Goal: Transaction & Acquisition: Purchase product/service

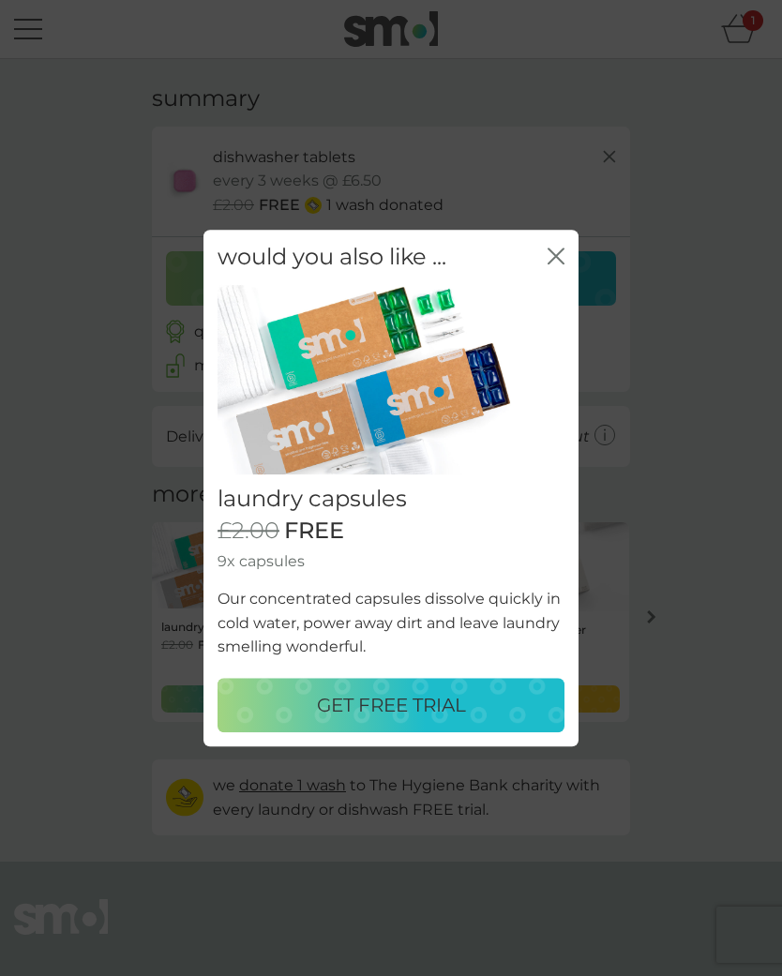
click at [434, 700] on p "GET FREE TRIAL" at bounding box center [391, 705] width 149 height 30
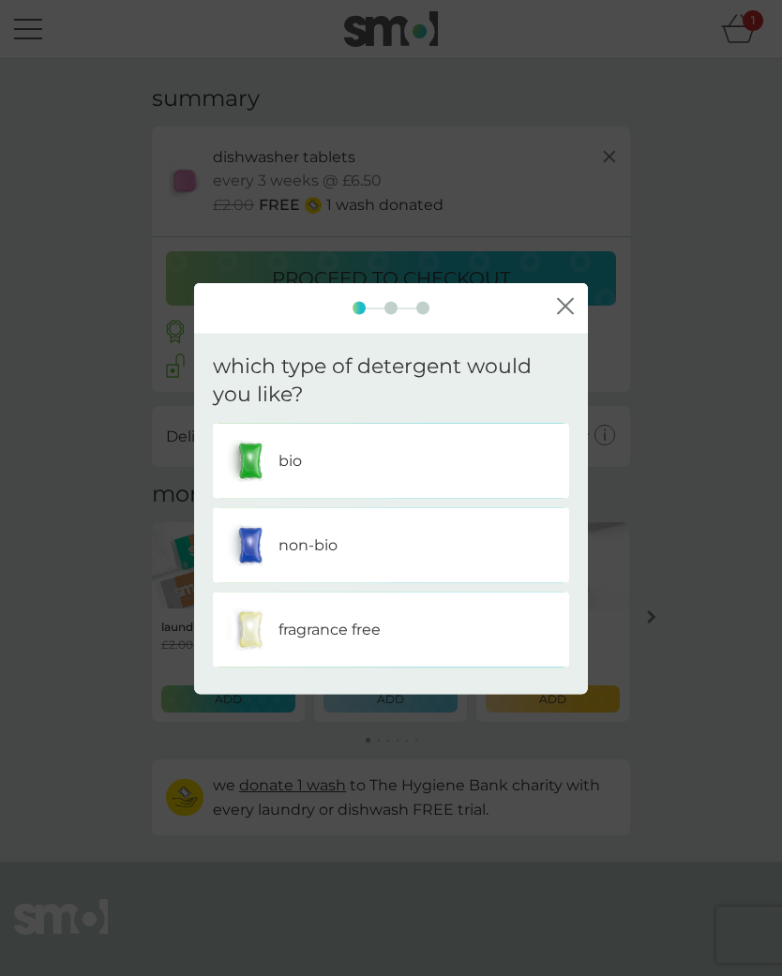
click at [428, 557] on div "non-bio" at bounding box center [391, 545] width 328 height 47
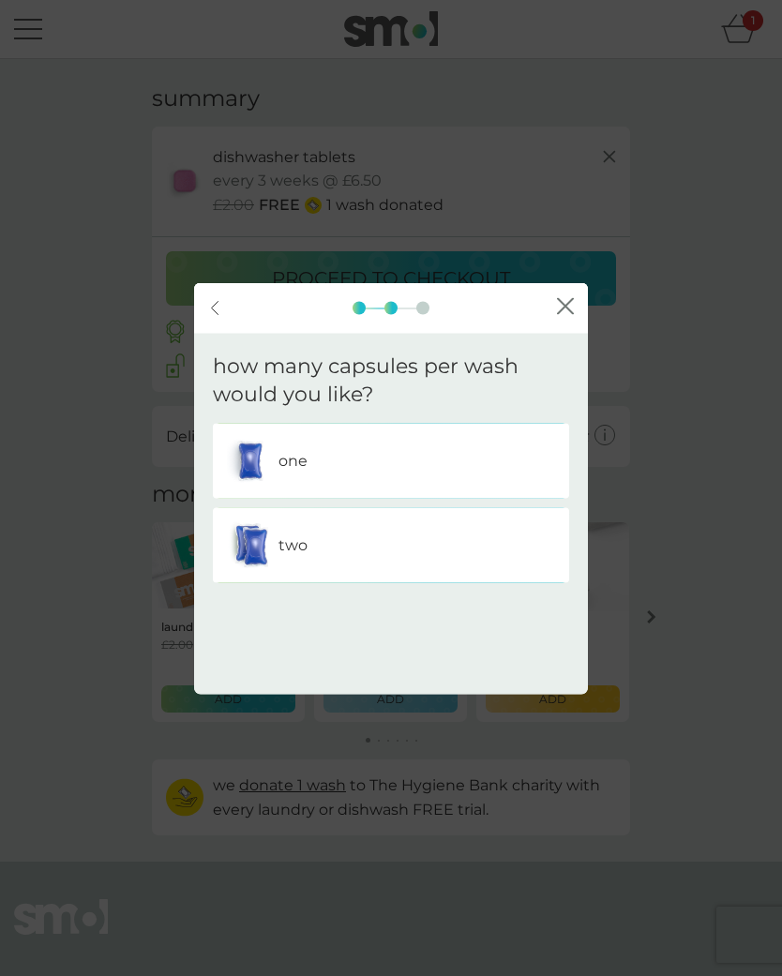
click at [474, 459] on div "one" at bounding box center [391, 461] width 328 height 47
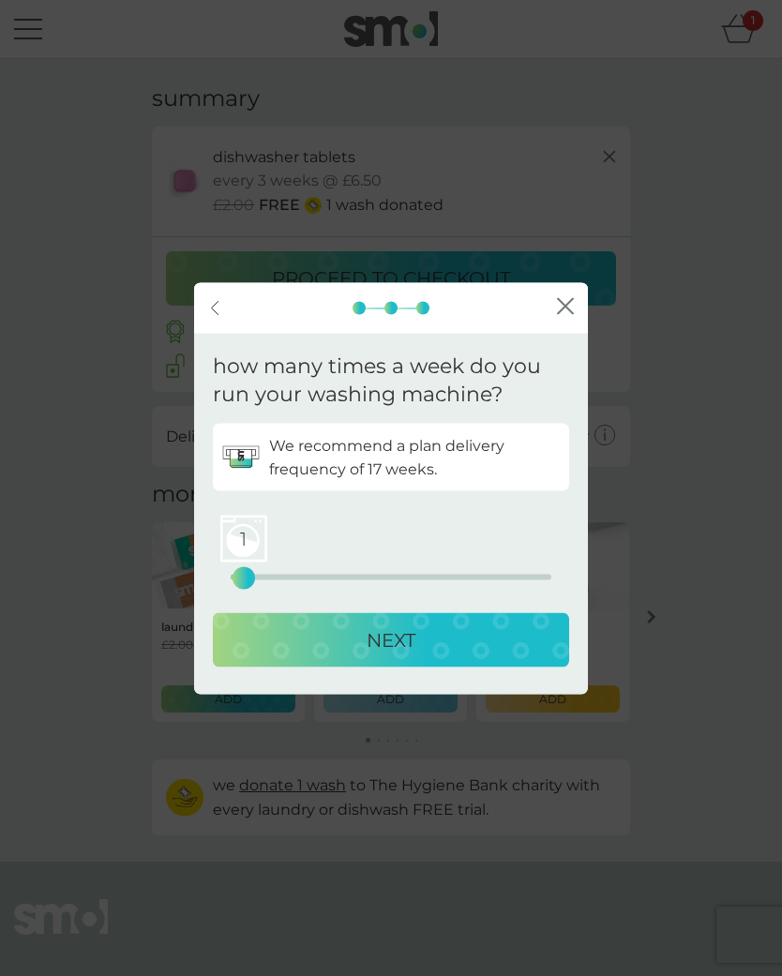
click at [415, 639] on p "NEXT" at bounding box center [390, 640] width 49 height 30
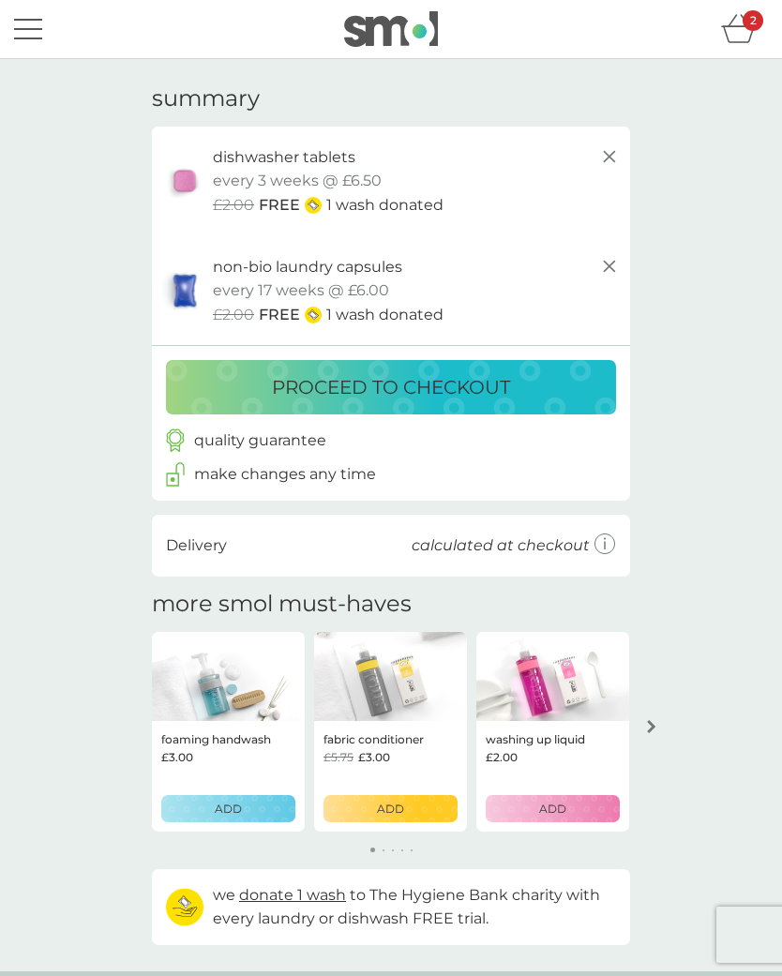
click at [469, 386] on p "proceed to checkout" at bounding box center [391, 387] width 238 height 30
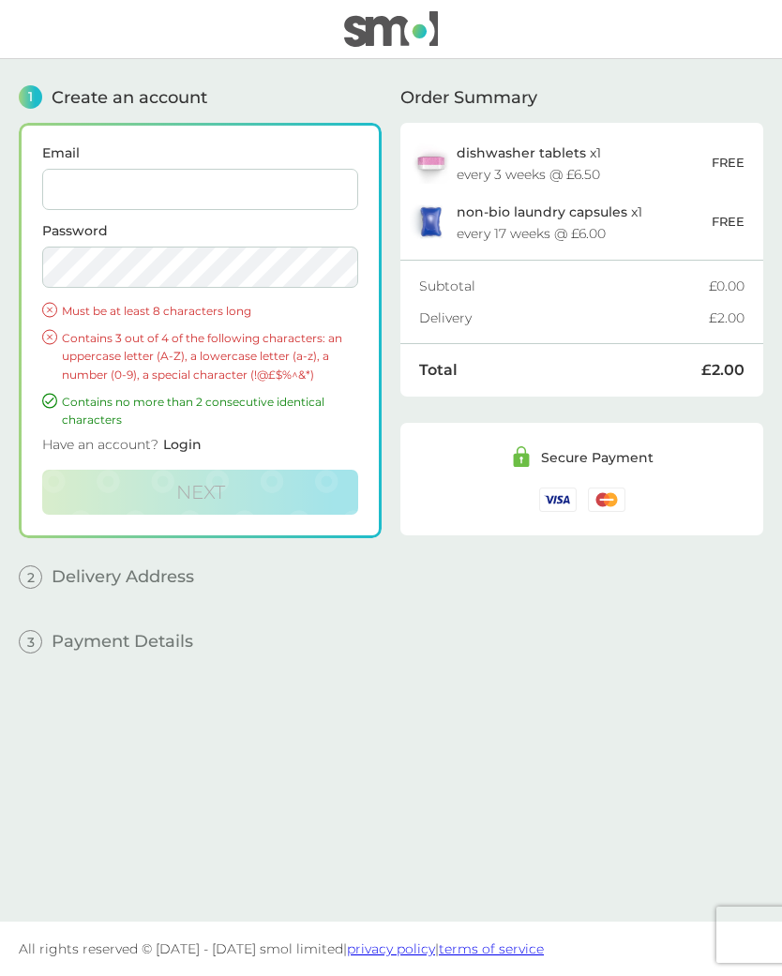
click at [213, 185] on input "Email" at bounding box center [200, 189] width 316 height 41
type input "[EMAIL_ADDRESS][DOMAIN_NAME]"
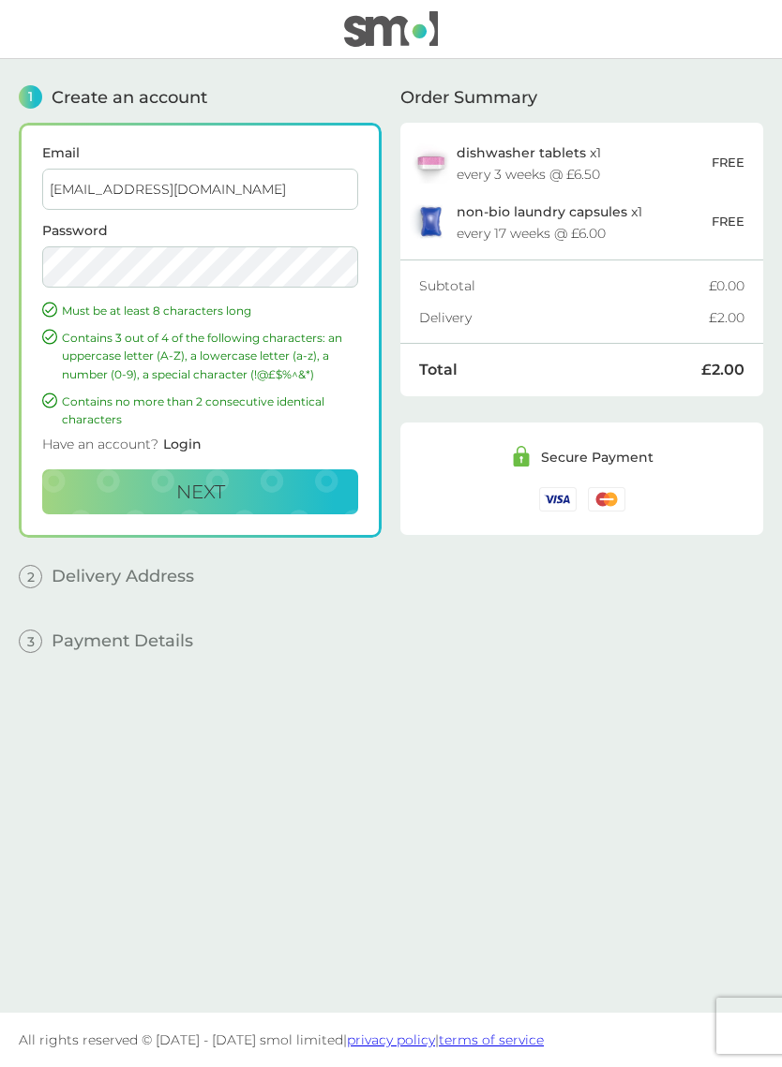
click at [258, 493] on button "Next" at bounding box center [200, 491] width 316 height 45
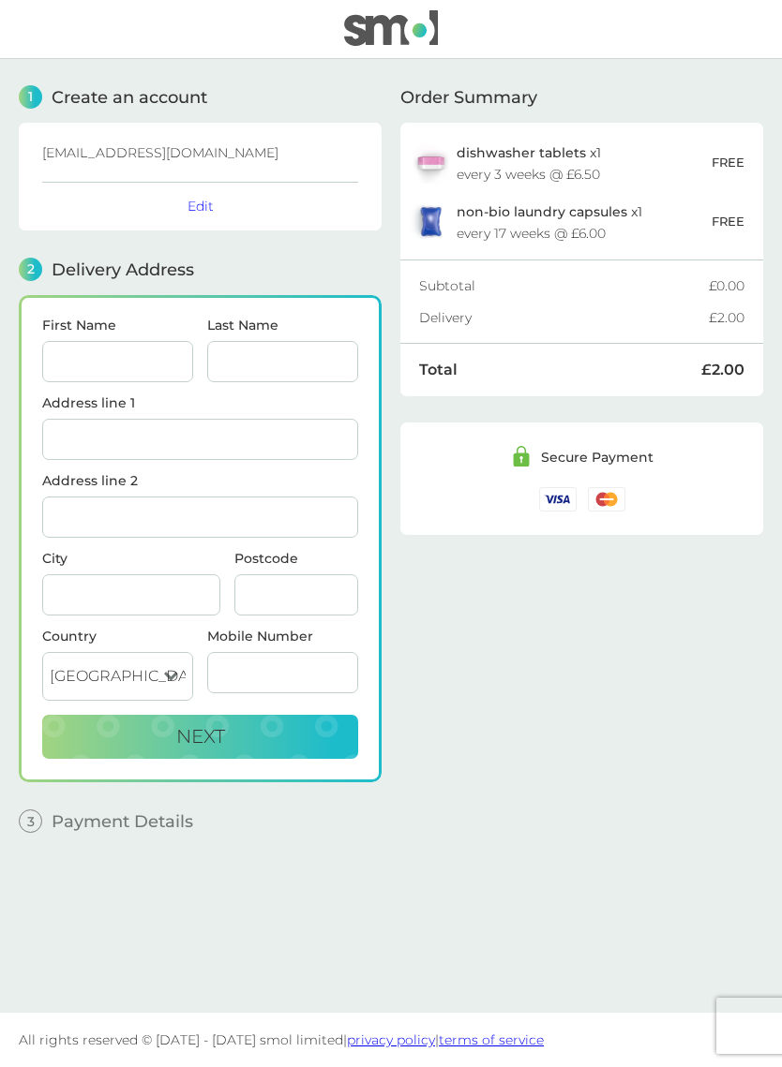
click at [208, 368] on input "Last Name" at bounding box center [282, 361] width 151 height 41
click at [111, 330] on label "First Name" at bounding box center [117, 325] width 151 height 13
click at [111, 341] on input "First Name" at bounding box center [117, 361] width 151 height 41
type input "[PERSON_NAME]"
click at [297, 357] on input "Last Name" at bounding box center [282, 361] width 151 height 41
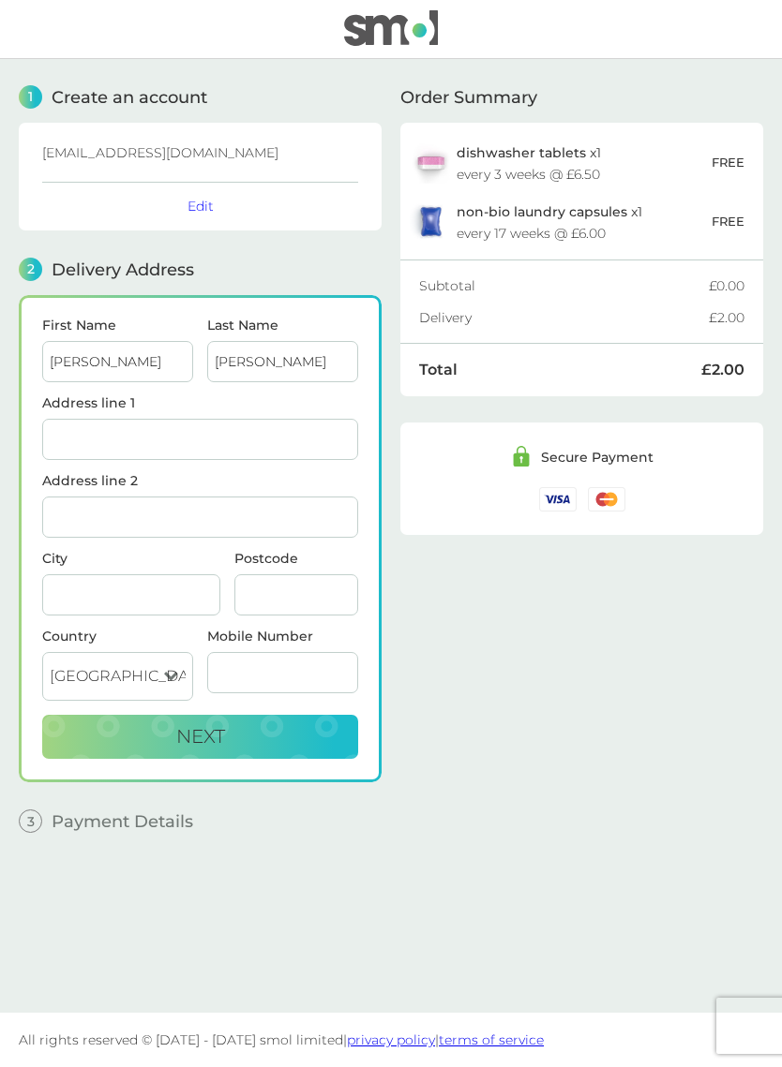
type input "[PERSON_NAME]"
click at [215, 447] on input "Address line 1" at bounding box center [200, 439] width 316 height 41
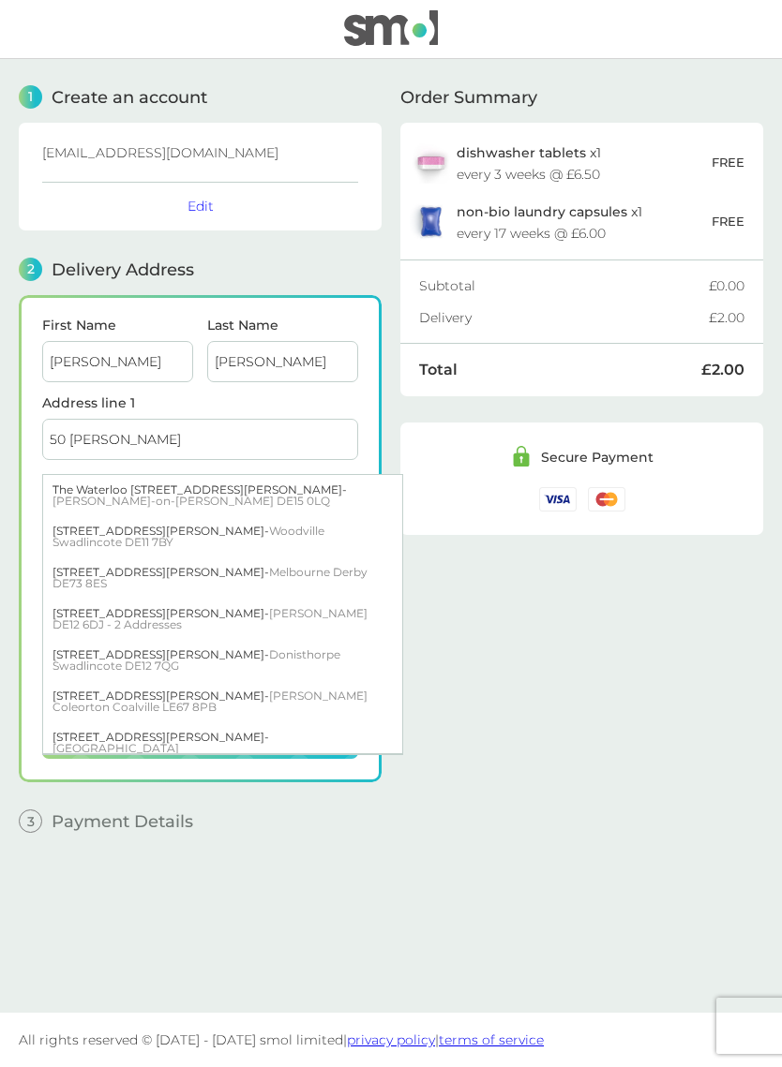
click at [276, 640] on div "[STREET_ADDRESS][PERSON_NAME]" at bounding box center [222, 660] width 359 height 41
type input "[STREET_ADDRESS][PERSON_NAME]"
type input "Swadlincote"
type input "DE12 7QG"
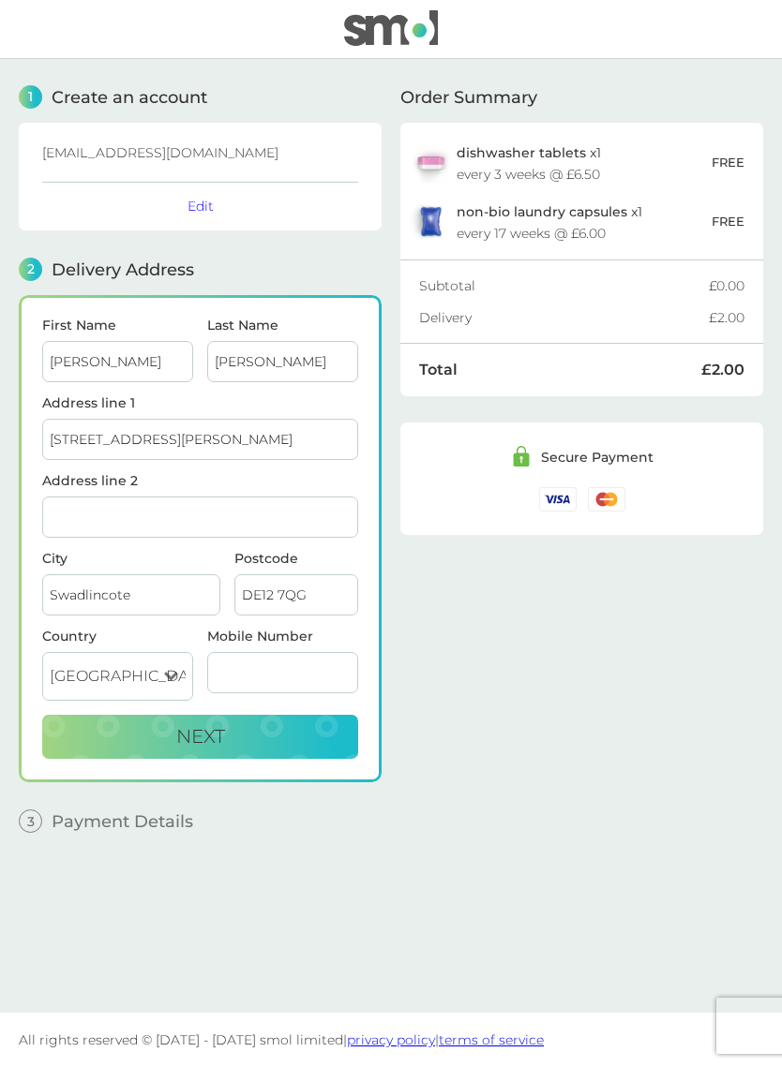
click at [216, 520] on input "Address line 2" at bounding box center [200, 517] width 316 height 41
type input "[GEOGRAPHIC_DATA]"
click at [291, 433] on input "[STREET_ADDRESS][PERSON_NAME]" at bounding box center [200, 439] width 316 height 41
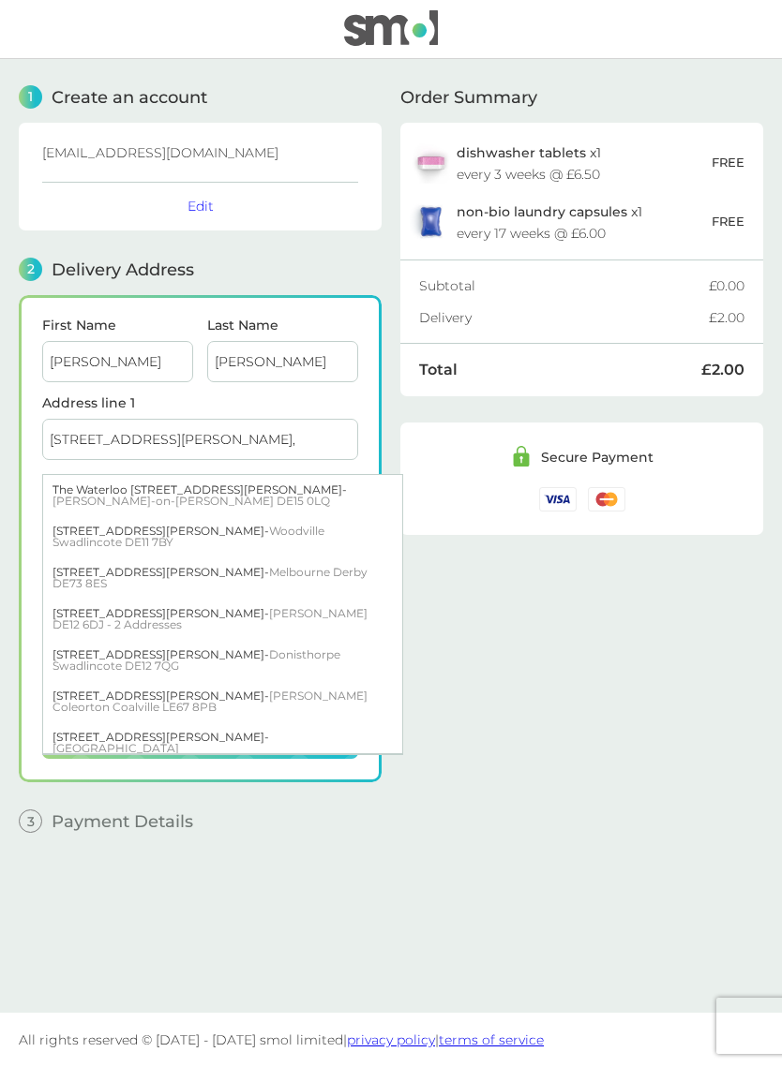
type input "[STREET_ADDRESS][PERSON_NAME],"
click at [246, 379] on input "[PERSON_NAME]" at bounding box center [282, 361] width 151 height 41
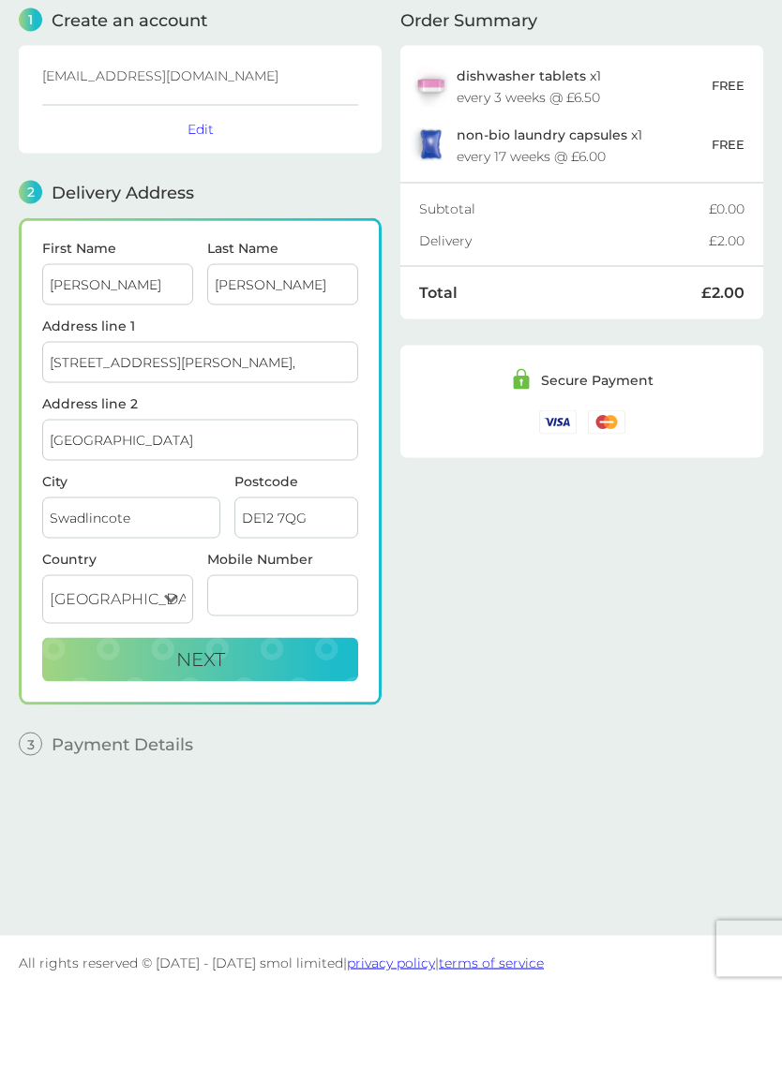
click at [295, 652] on input "Mobile Number" at bounding box center [282, 672] width 151 height 41
type input "07860346311"
click at [287, 715] on button "Next" at bounding box center [200, 737] width 316 height 45
checkbox input "true"
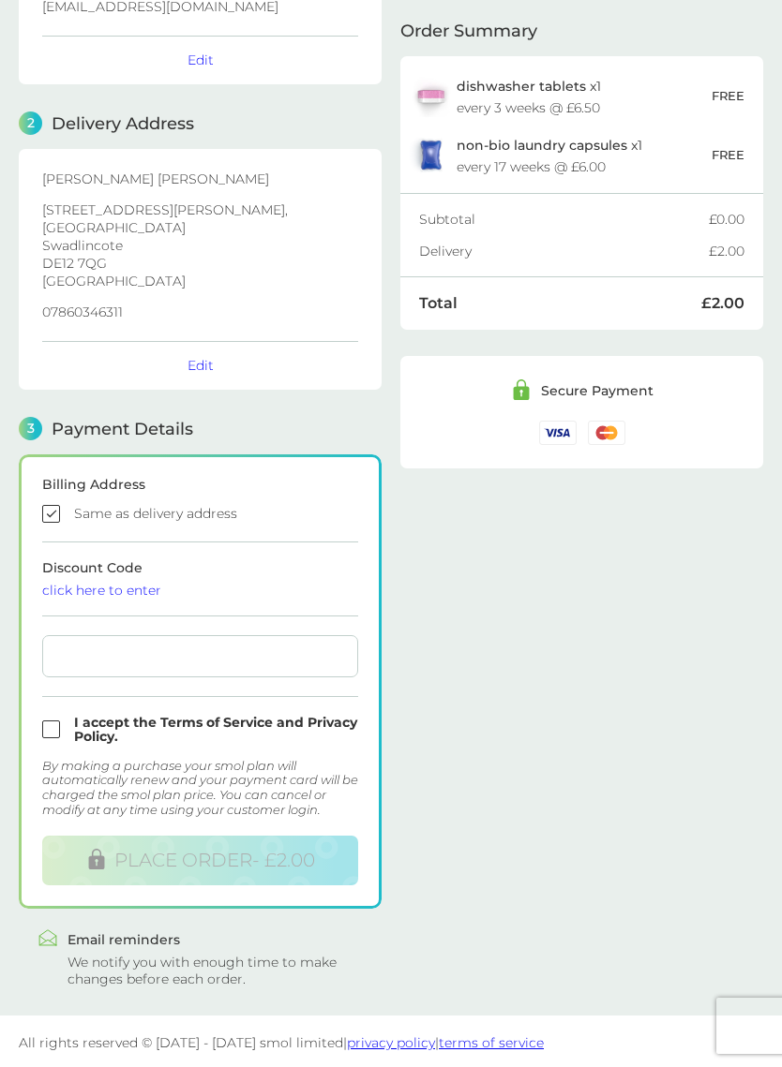
scroll to position [147, 0]
click at [172, 664] on div at bounding box center [200, 655] width 316 height 42
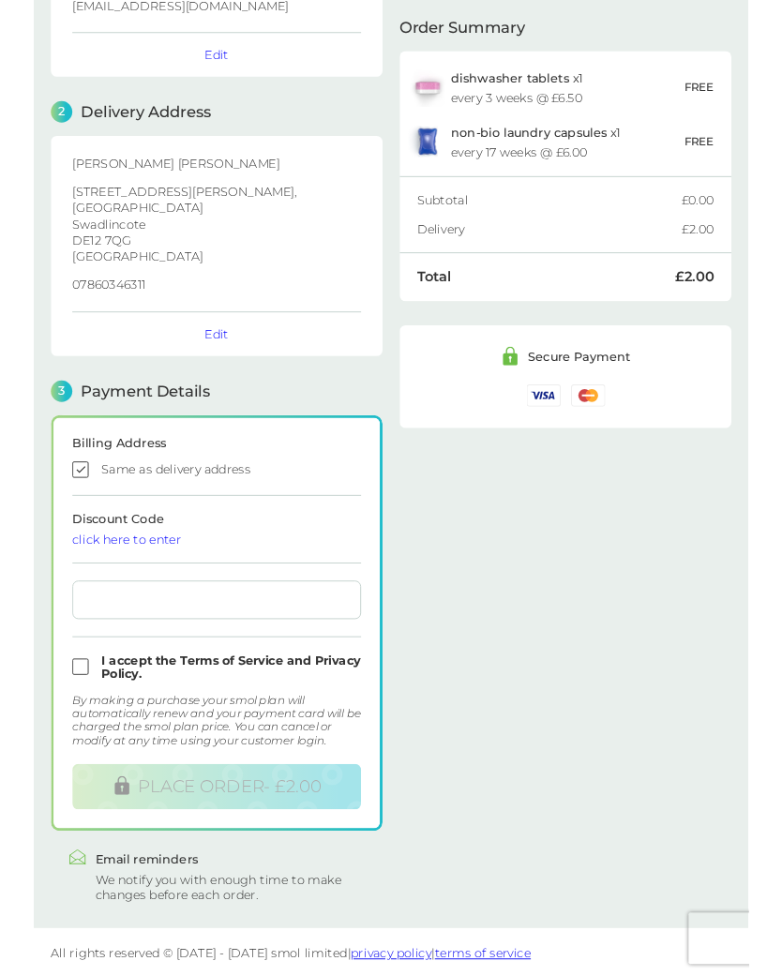
scroll to position [0, 0]
